Goal: Navigation & Orientation: Find specific page/section

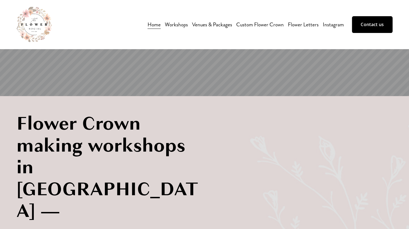
scroll to position [82, 0]
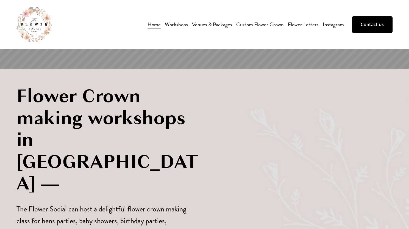
click at [219, 26] on link "Venues & Packages" at bounding box center [212, 25] width 40 height 10
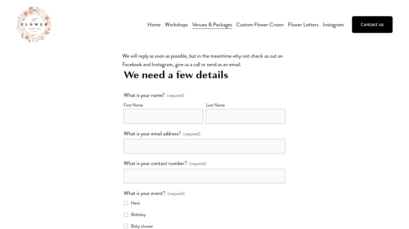
scroll to position [962, 0]
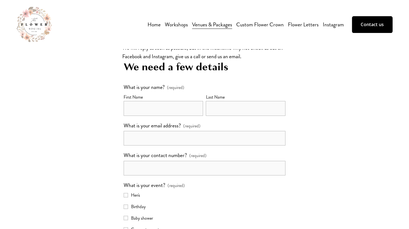
click at [333, 27] on link "Instagram" at bounding box center [333, 25] width 21 height 10
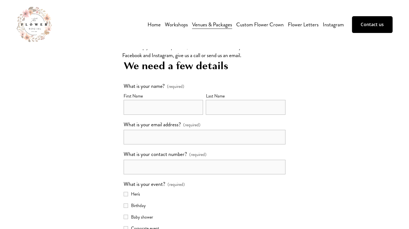
scroll to position [962, 0]
